Goal: Complete application form

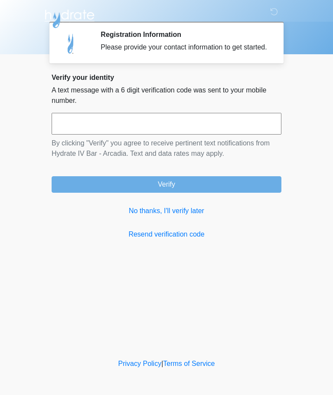
click at [157, 135] on input "text" at bounding box center [167, 124] width 230 height 22
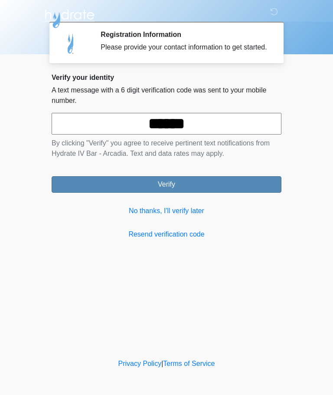
type input "******"
click at [240, 193] on button "Verify" at bounding box center [167, 184] width 230 height 16
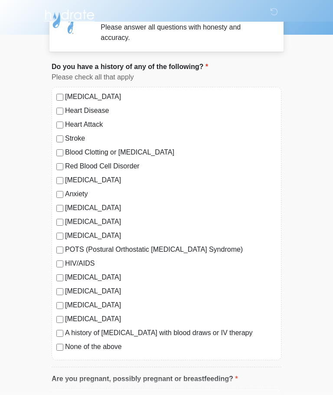
scroll to position [19, 0]
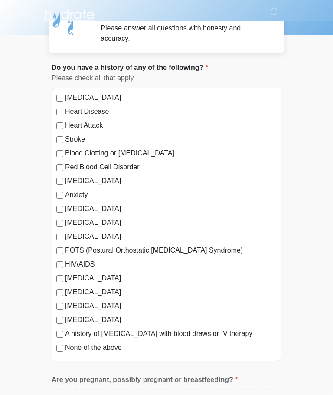
click at [66, 206] on label "[MEDICAL_DATA]" at bounding box center [171, 209] width 212 height 10
click at [69, 201] on div "[MEDICAL_DATA] Heart Disease Heart Attack Stroke Blood Clotting or [MEDICAL_DAT…" at bounding box center [167, 225] width 230 height 274
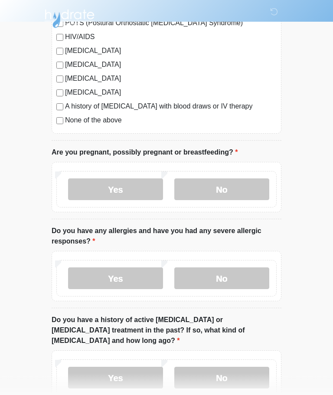
scroll to position [247, 0]
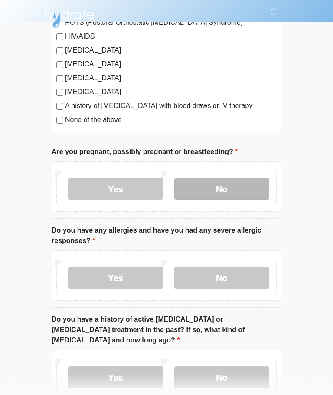
click at [227, 188] on label "No" at bounding box center [222, 189] width 95 height 22
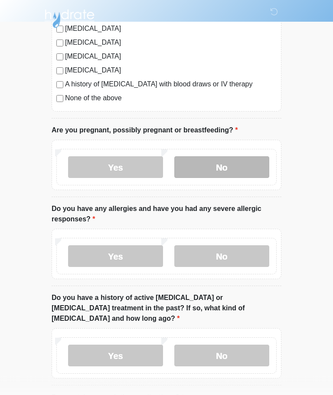
scroll to position [269, 0]
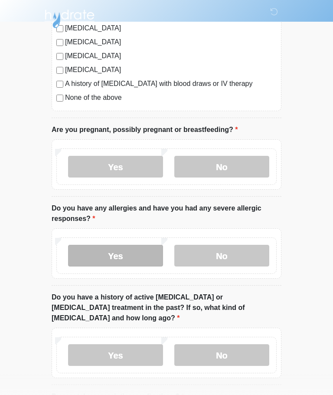
click at [119, 261] on label "Yes" at bounding box center [115, 256] width 95 height 22
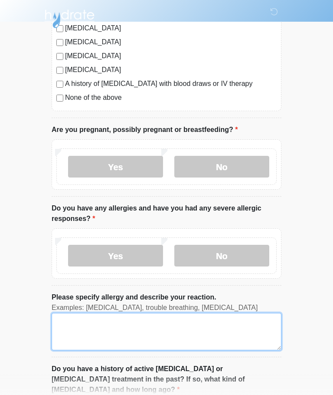
click at [137, 330] on textarea "Please specify allergy and describe your reaction." at bounding box center [167, 331] width 230 height 37
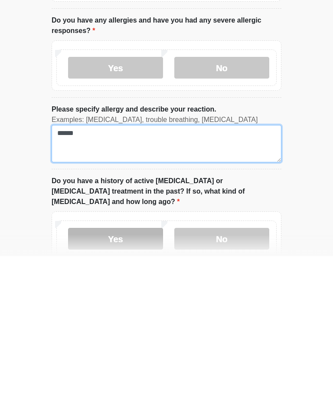
type textarea "******"
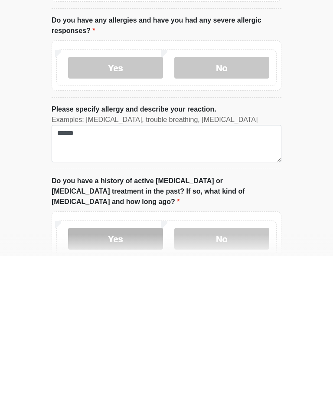
click at [138, 367] on label "Yes" at bounding box center [115, 378] width 95 height 22
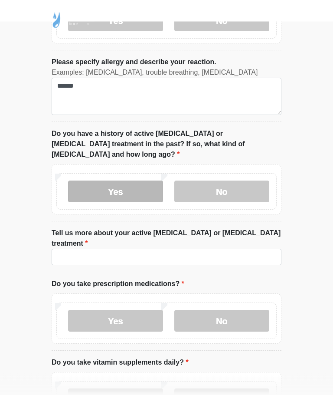
scroll to position [514, 0]
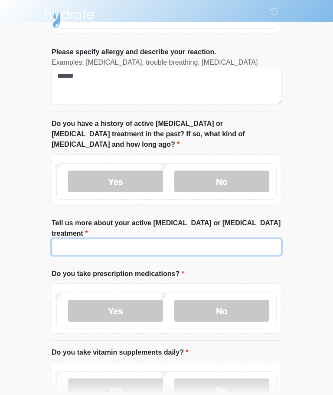
click at [240, 239] on input "Tell us more about your active cancer or cancer treatment" at bounding box center [167, 247] width 230 height 16
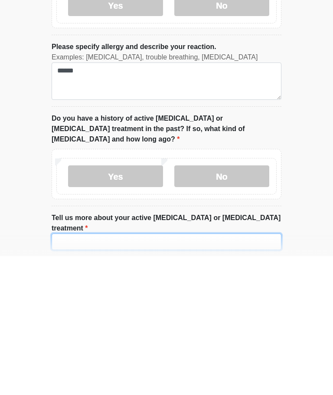
scroll to position [386, 0]
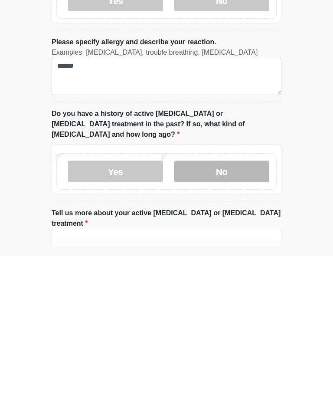
click at [225, 300] on label "No" at bounding box center [222, 311] width 95 height 22
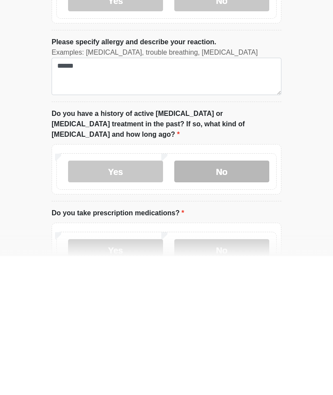
scroll to position [517, 0]
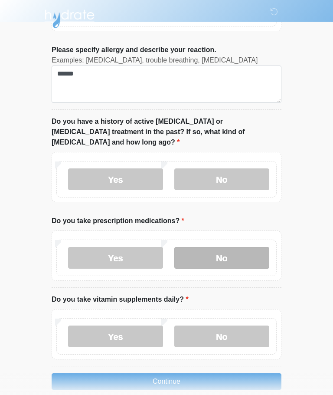
click at [242, 252] on label "No" at bounding box center [222, 258] width 95 height 22
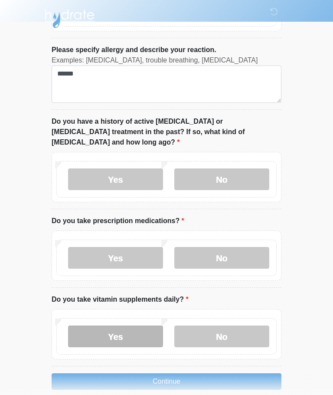
click at [145, 329] on label "Yes" at bounding box center [115, 337] width 95 height 22
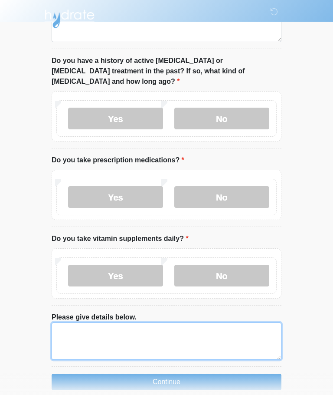
click at [175, 331] on textarea "Please give details below." at bounding box center [167, 341] width 230 height 37
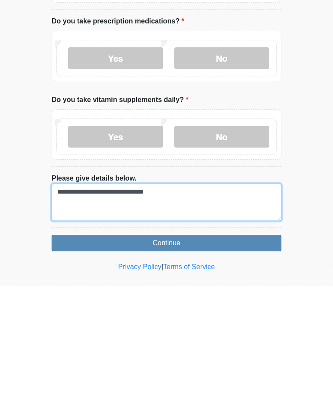
type textarea "**********"
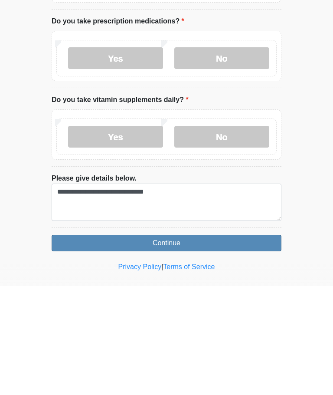
click at [218, 344] on button "Continue" at bounding box center [167, 352] width 230 height 16
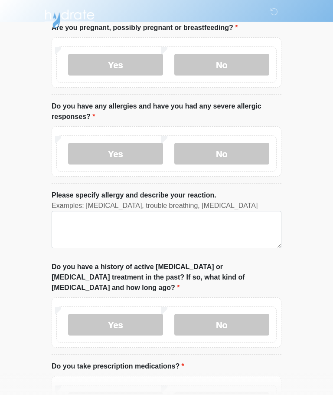
scroll to position [0, 0]
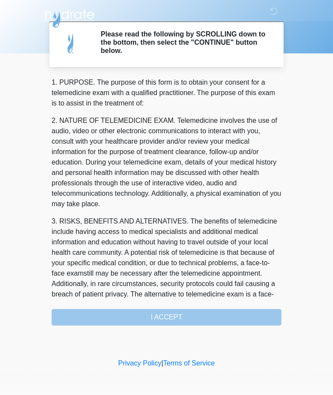
click at [193, 326] on div "‎ ‎ ‎ ‎ Please read the following by SCROLLING down to the bottom, then select …" at bounding box center [166, 178] width 260 height 339
click at [194, 314] on div "1. PURPOSE. The purpose of this form is to obtain your consent for a telemedici…" at bounding box center [167, 202] width 230 height 248
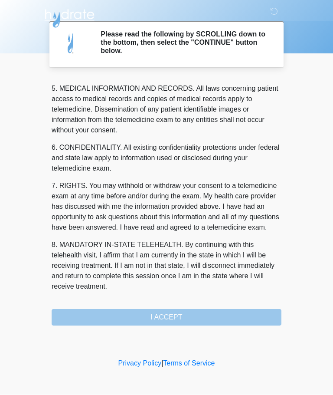
click at [191, 299] on div "1. PURPOSE. The purpose of this form is to obtain your consent for a telemedici…" at bounding box center [167, 202] width 230 height 248
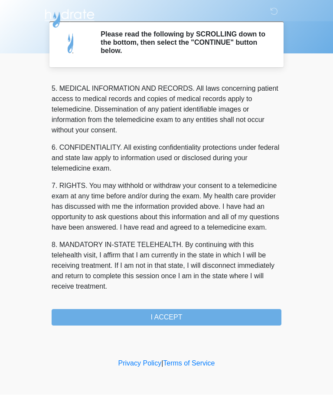
click at [198, 277] on p "8. MANDATORY IN-STATE TELEHEALTH. By continuing with this telehealth visit, I a…" at bounding box center [167, 266] width 230 height 52
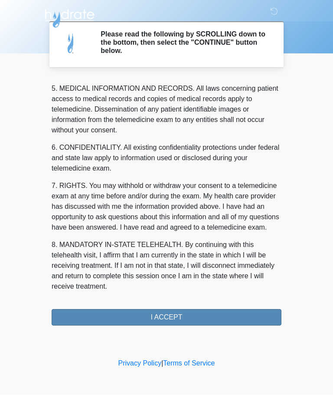
click at [179, 325] on button "I ACCEPT" at bounding box center [167, 318] width 230 height 16
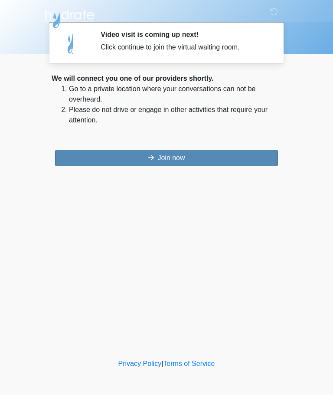
click at [215, 160] on button "Join now" at bounding box center [166, 158] width 223 height 16
